Goal: Task Accomplishment & Management: Use online tool/utility

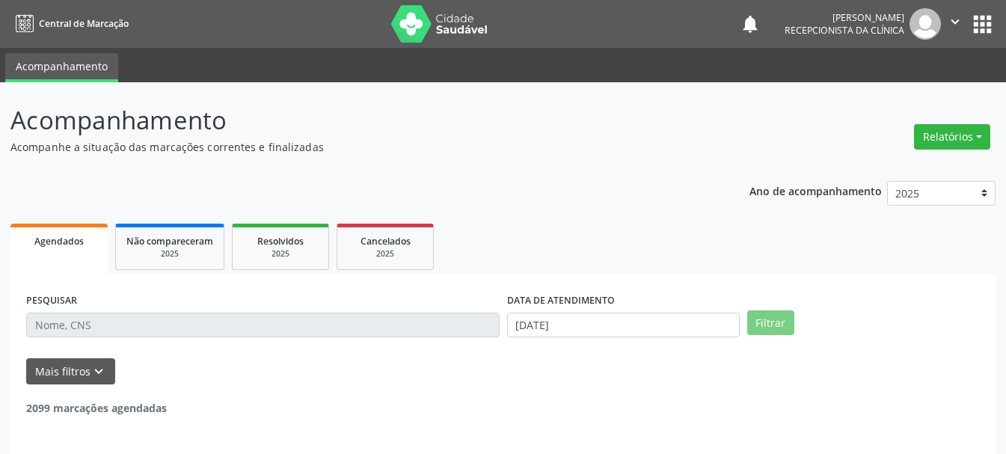
select select "8"
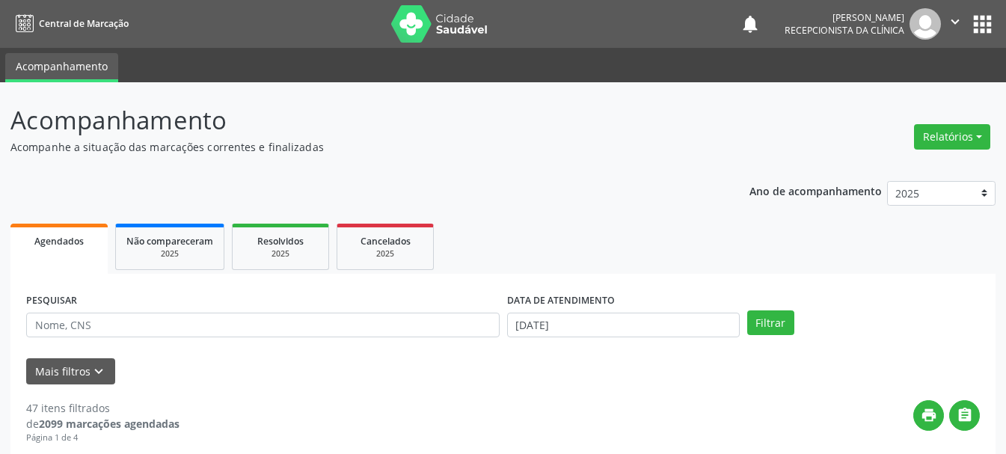
click at [690, 240] on ul "Agendados Não compareceram 2025 Resolvidos 2025 Cancelados 2025" at bounding box center [502, 247] width 985 height 54
click at [639, 322] on input "[DATE]" at bounding box center [623, 325] width 233 height 25
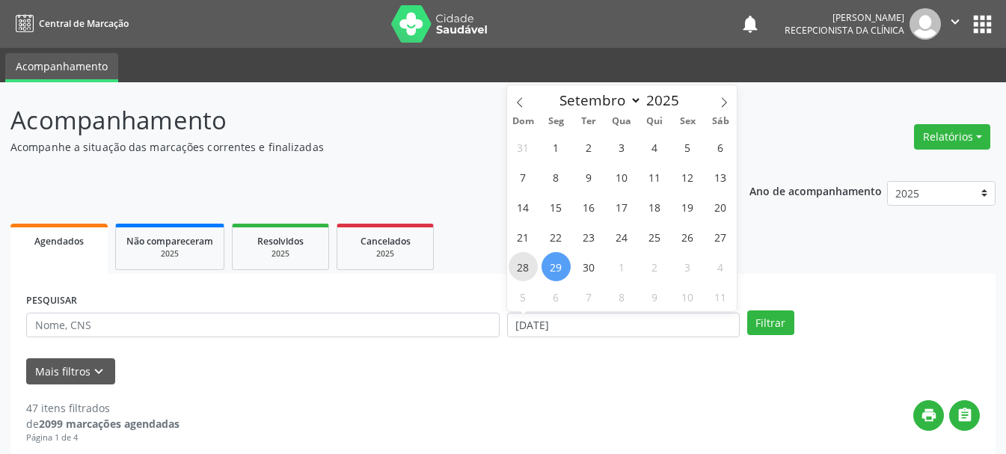
click at [524, 262] on span "28" at bounding box center [522, 266] width 29 height 29
type input "[DATE]"
click at [550, 265] on span "29" at bounding box center [555, 266] width 29 height 29
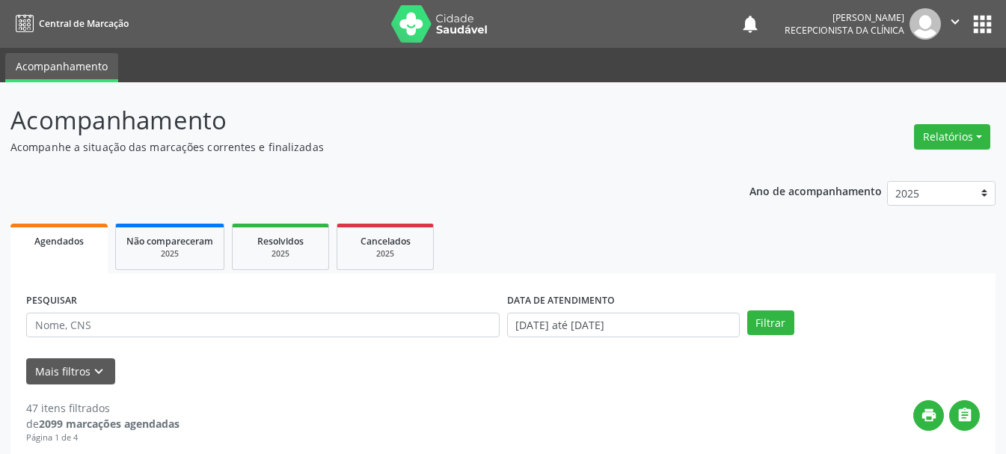
drag, startPoint x: 583, startPoint y: 387, endPoint x: 421, endPoint y: 331, distance: 171.9
click at [129, 314] on input "text" at bounding box center [262, 325] width 473 height 25
click at [769, 322] on button "Filtrar" at bounding box center [770, 322] width 47 height 25
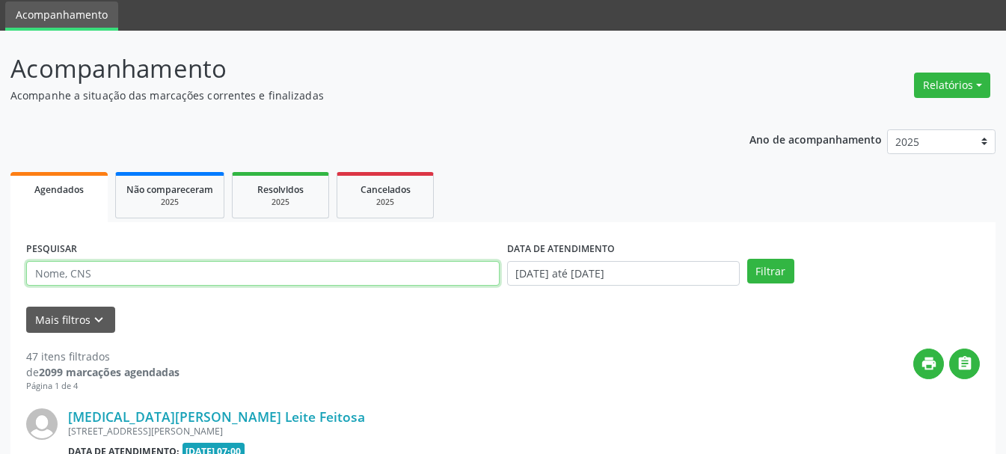
click at [145, 276] on input "text" at bounding box center [262, 273] width 473 height 25
click at [747, 259] on button "Filtrar" at bounding box center [770, 271] width 47 height 25
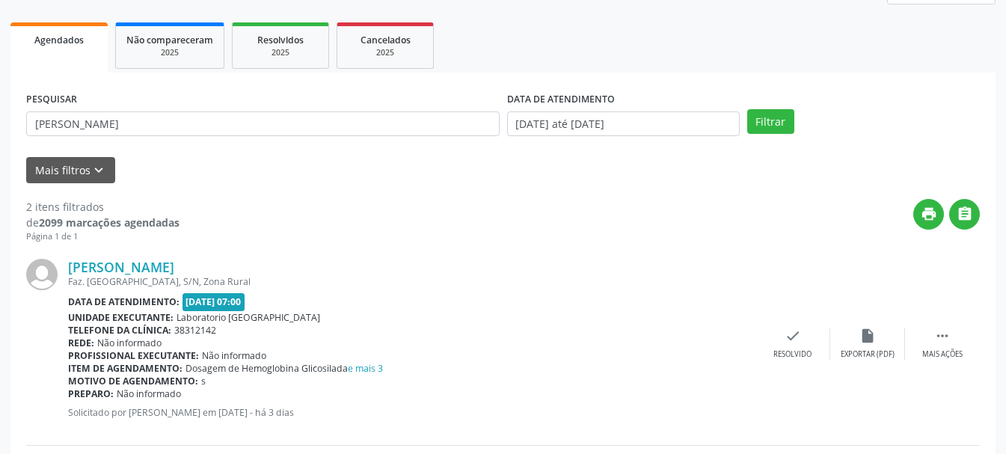
scroll to position [421, 0]
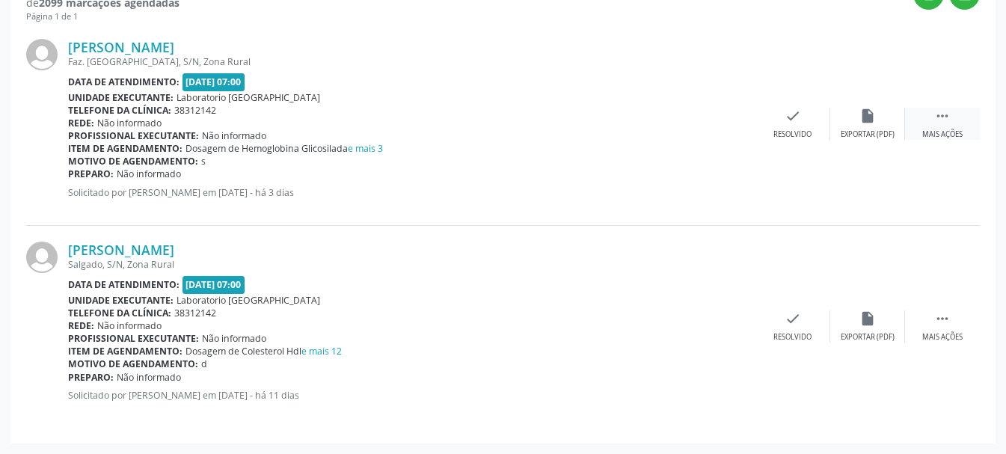
click at [933, 124] on div " Mais ações" at bounding box center [942, 124] width 75 height 32
click at [706, 116] on div "print Imprimir" at bounding box center [717, 124] width 75 height 32
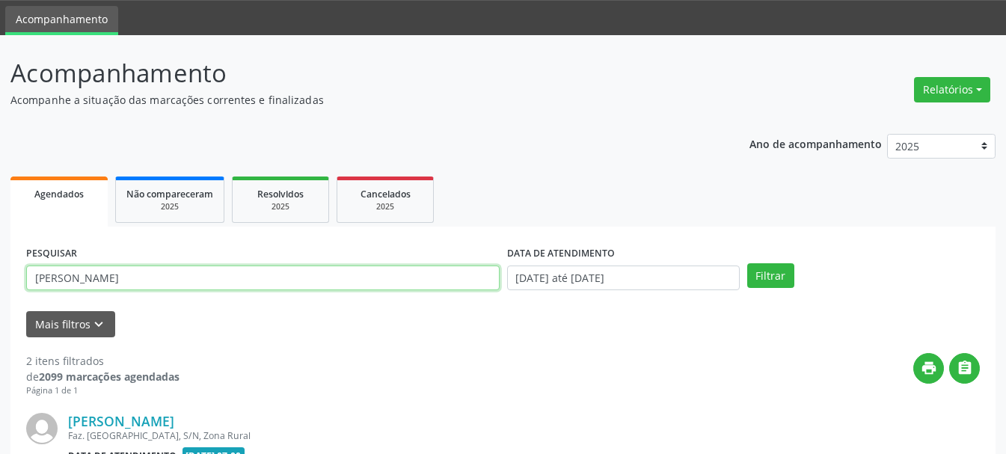
click at [143, 265] on input "[PERSON_NAME]" at bounding box center [262, 277] width 473 height 25
type input "[PERSON_NAME]"
click at [747, 263] on button "Filtrar" at bounding box center [770, 275] width 47 height 25
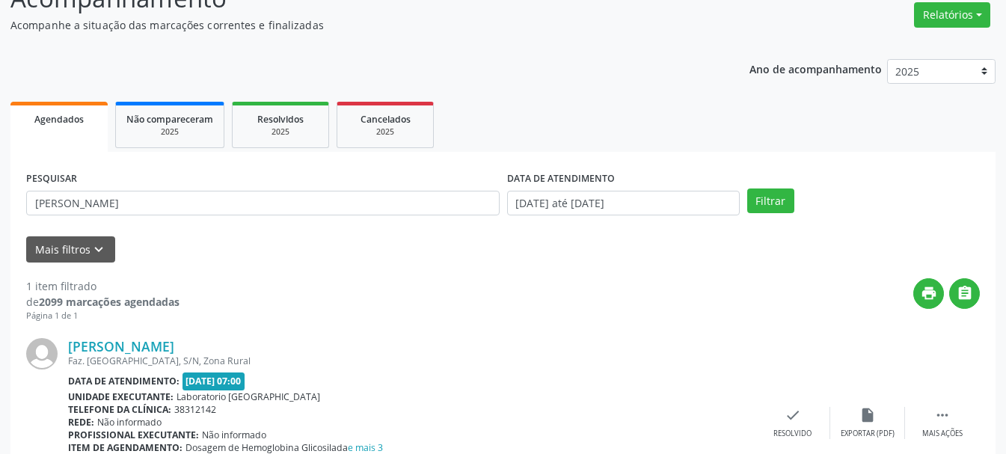
scroll to position [218, 0]
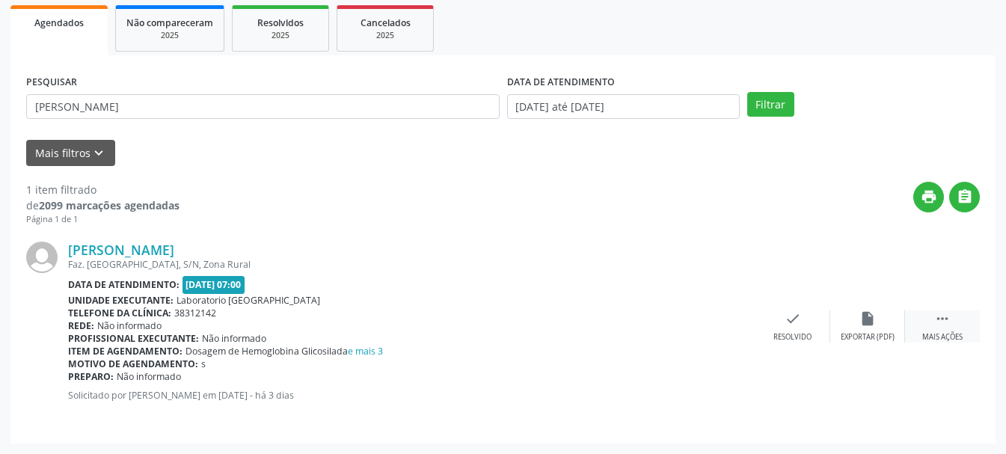
click at [958, 318] on div " Mais ações" at bounding box center [942, 326] width 75 height 32
click at [714, 336] on div "Imprimir" at bounding box center [718, 337] width 34 height 10
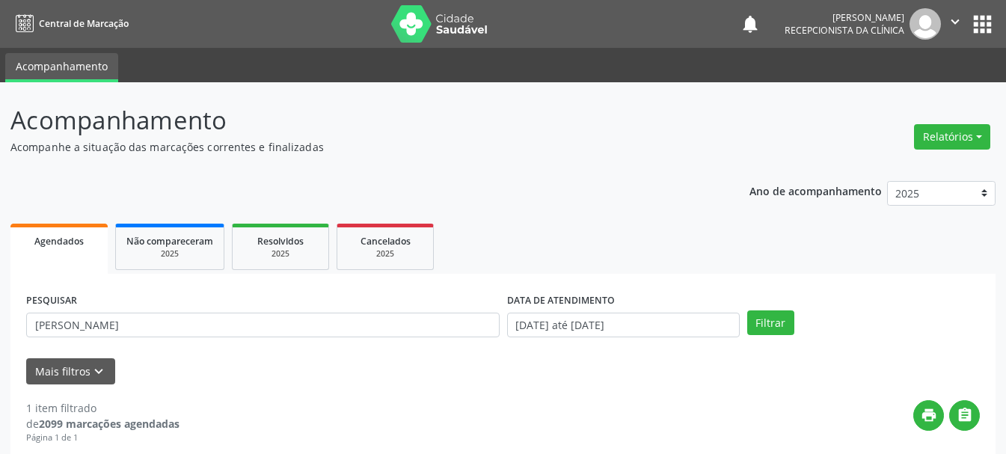
click at [959, 19] on icon "" at bounding box center [955, 21] width 16 height 16
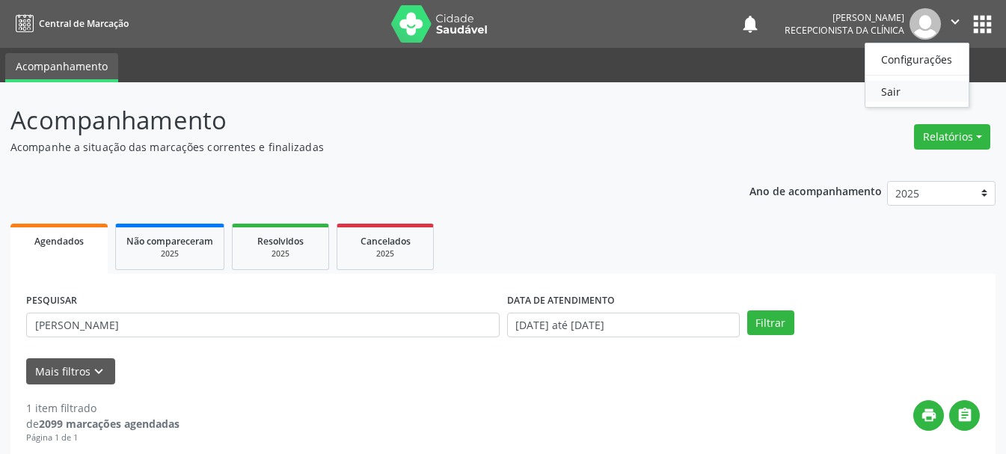
click at [892, 93] on link "Sair" at bounding box center [916, 91] width 103 height 21
